Goal: Book appointment/travel/reservation

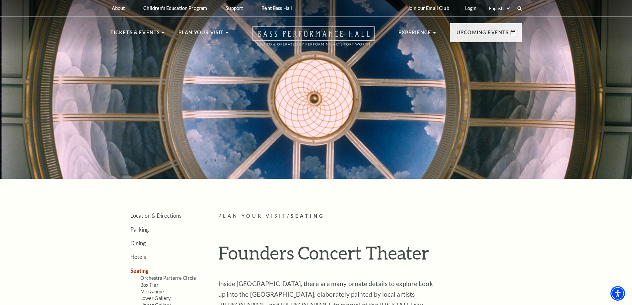
click at [357, 34] on use "Open this option" at bounding box center [313, 36] width 122 height 19
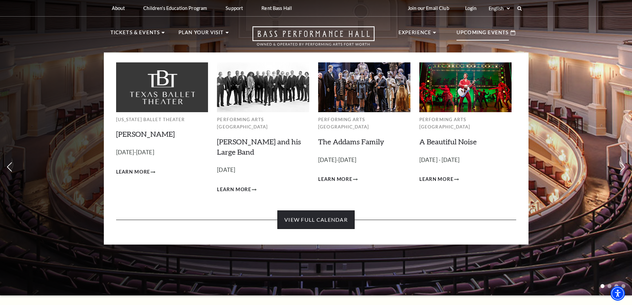
click at [326, 210] on link "View Full Calendar" at bounding box center [315, 219] width 77 height 19
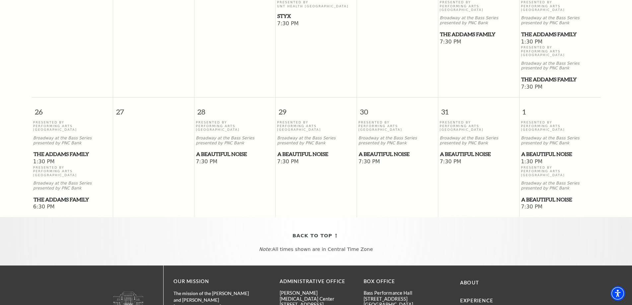
scroll to position [523, 0]
